Goal: Check status: Check status

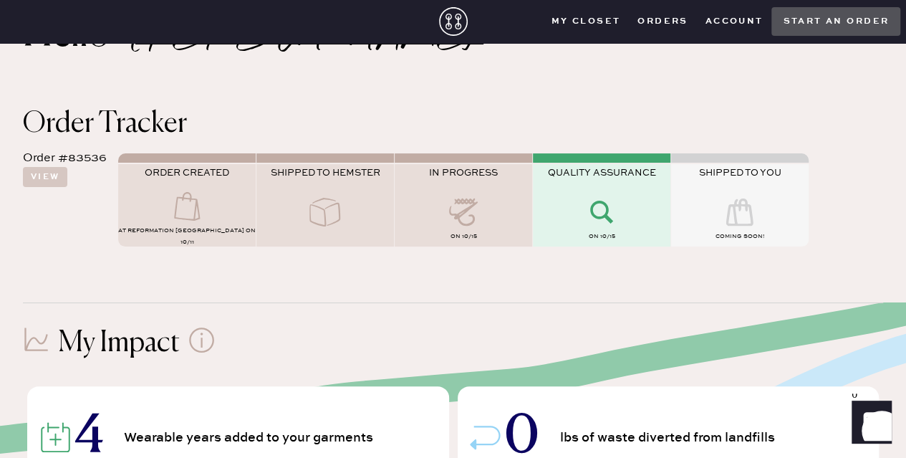
scroll to position [68, 0]
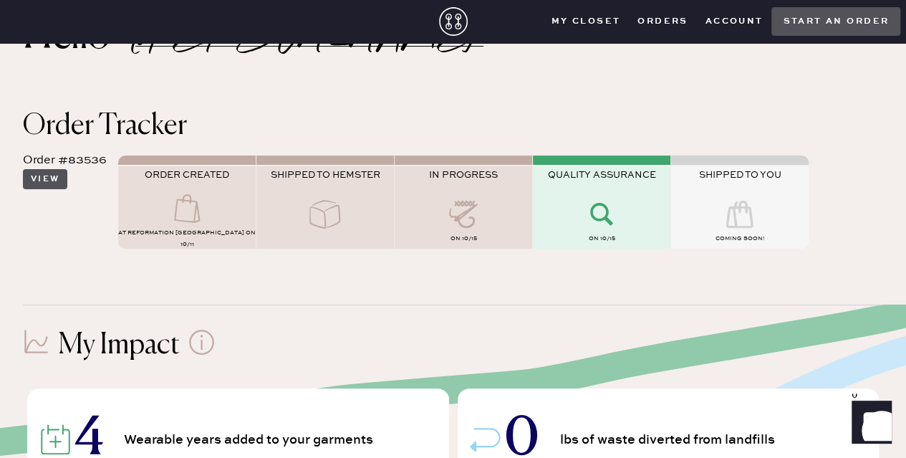
click at [57, 180] on button "View" at bounding box center [45, 179] width 44 height 20
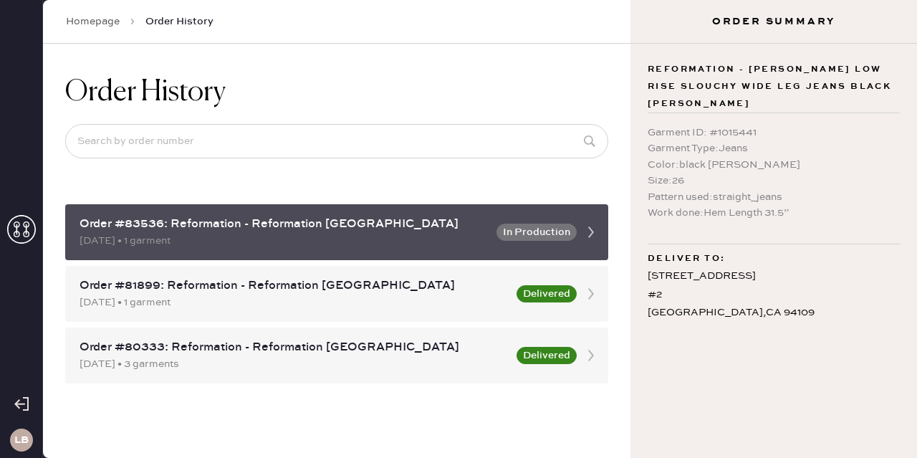
click at [590, 227] on use at bounding box center [591, 231] width 6 height 11
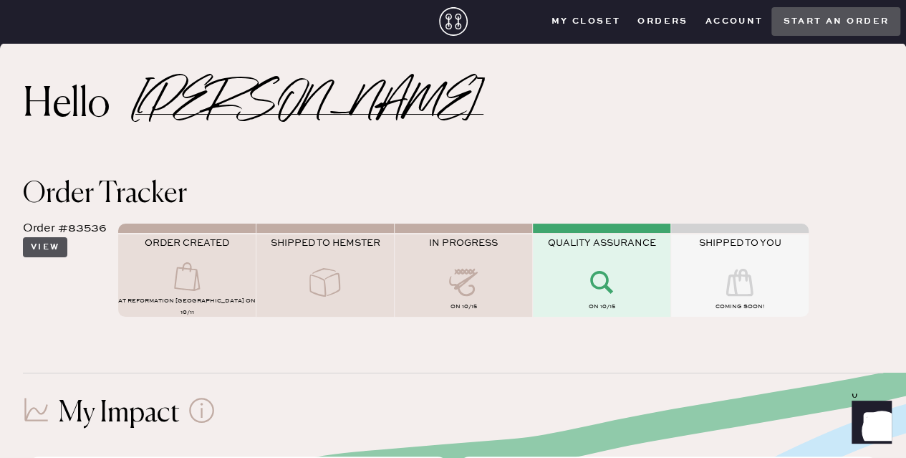
click at [50, 244] on button "View" at bounding box center [45, 247] width 44 height 20
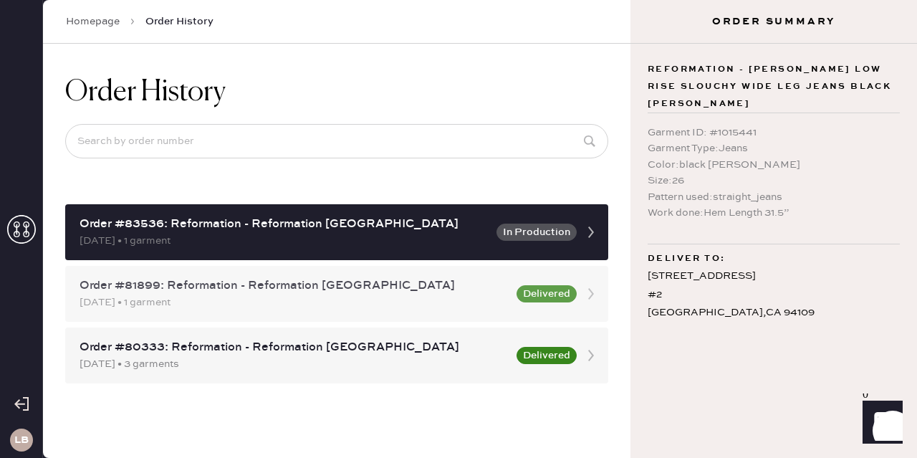
click at [340, 285] on div "Order #81899: Reformation - Reformation [GEOGRAPHIC_DATA]" at bounding box center [294, 285] width 428 height 17
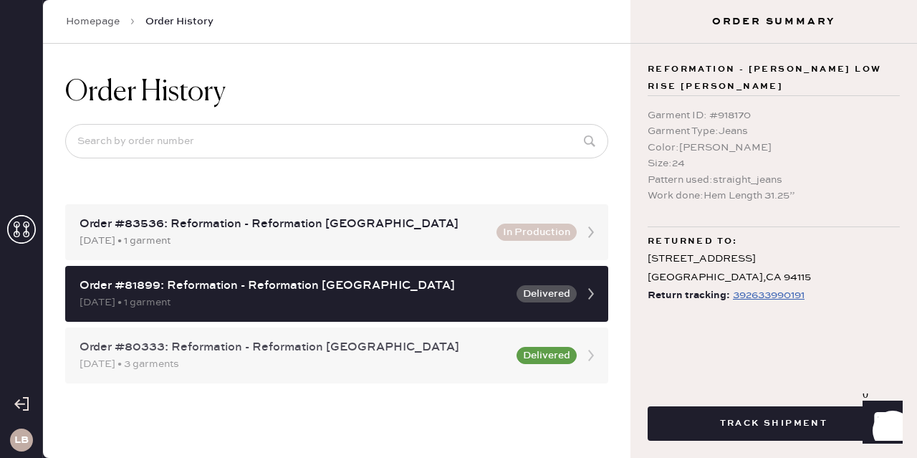
click at [400, 352] on div "Order #80333: Reformation - Reformation [GEOGRAPHIC_DATA]" at bounding box center [294, 347] width 428 height 17
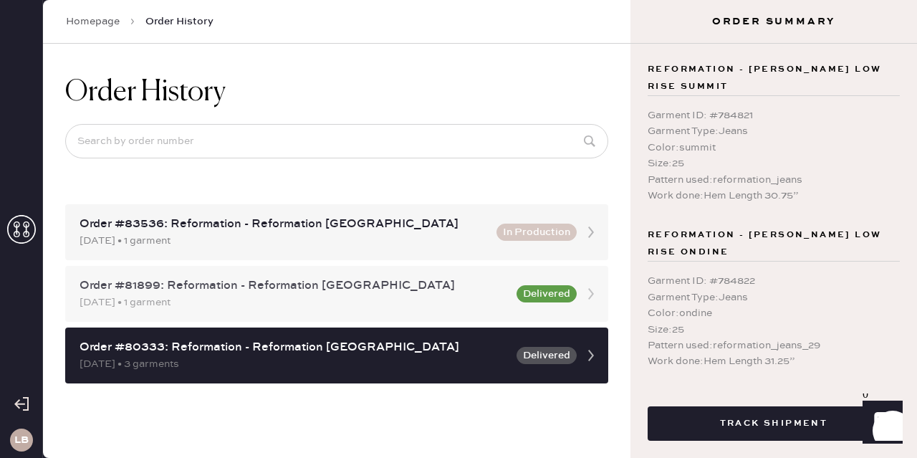
click at [408, 290] on div "Order #81899: Reformation - Reformation [GEOGRAPHIC_DATA]" at bounding box center [294, 285] width 428 height 17
